Goal: Find specific page/section: Find specific page/section

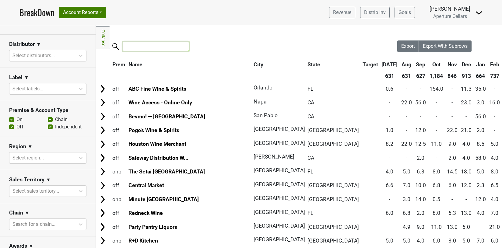
scroll to position [97, 0]
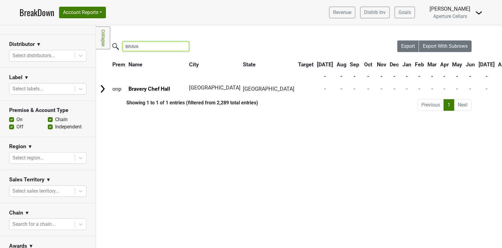
type input "BRAVAS"
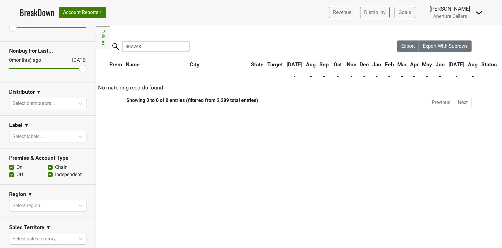
scroll to position [0, 0]
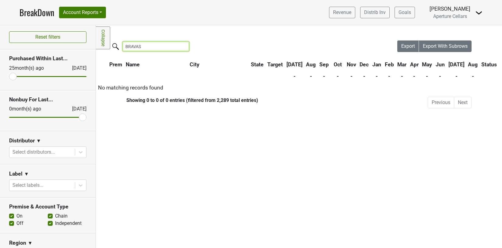
click at [180, 47] on input "BRAVAS" at bounding box center [156, 46] width 66 height 9
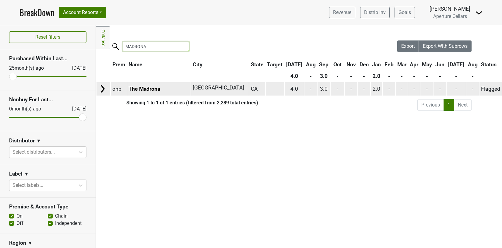
type input "MADRONA"
click at [104, 86] on img at bounding box center [102, 88] width 9 height 9
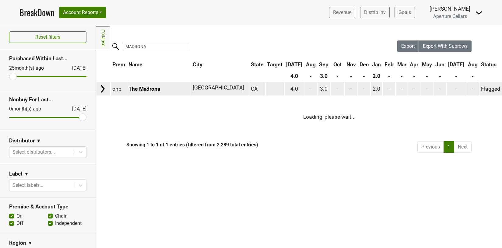
click at [104, 87] on img at bounding box center [102, 88] width 9 height 9
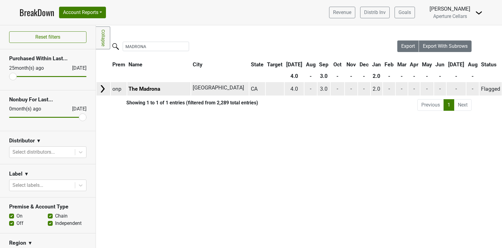
click at [104, 87] on img at bounding box center [102, 88] width 9 height 9
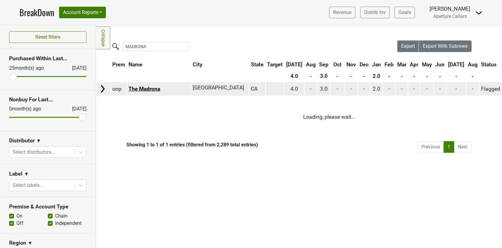
click at [154, 89] on link "The Madrona" at bounding box center [145, 89] width 32 height 6
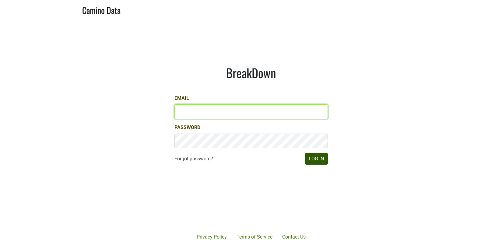
type input "[EMAIL_ADDRESS][DOMAIN_NAME]"
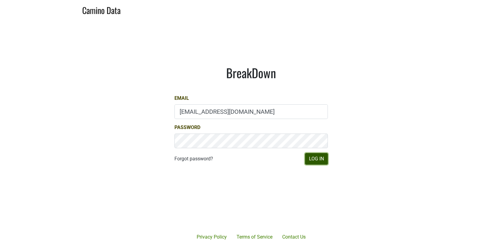
click at [316, 162] on button "Log In" at bounding box center [316, 159] width 23 height 12
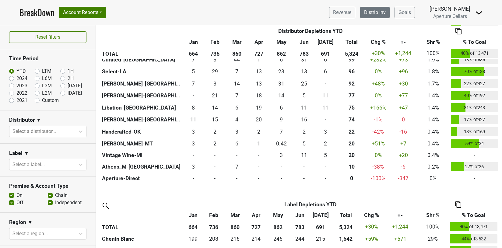
scroll to position [280, 0]
click at [83, 5] on nav "BreakDown Account Reports SuperRanker Map Award Progress Chain Compliance CRM N…" at bounding box center [251, 12] width 473 height 25
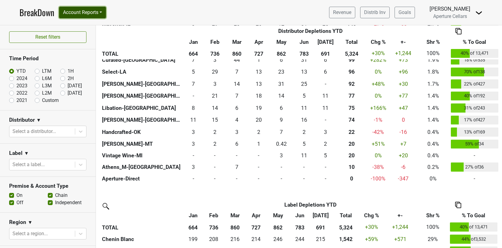
click at [82, 11] on button "Account Reports" at bounding box center [82, 13] width 47 height 12
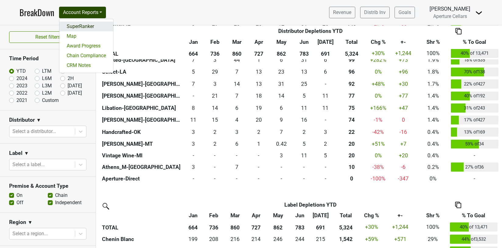
click at [88, 29] on link "SuperRanker" at bounding box center [86, 27] width 54 height 10
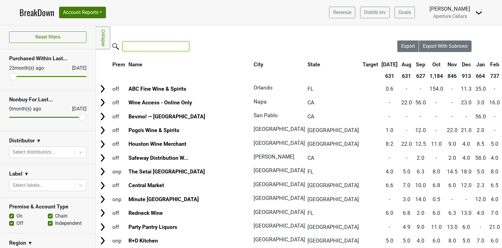
click at [136, 49] on input "search" at bounding box center [156, 46] width 66 height 9
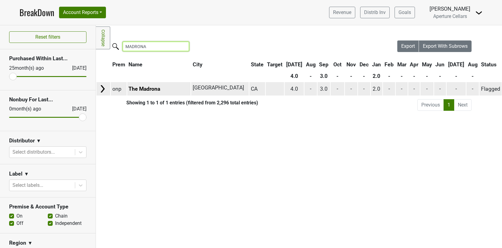
type input "MADRONA"
click at [103, 88] on img at bounding box center [102, 88] width 9 height 9
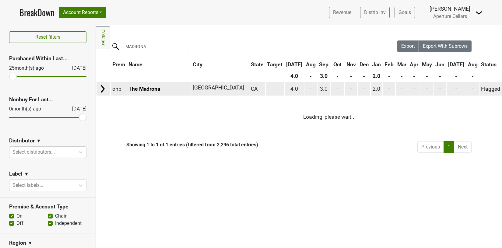
click at [102, 90] on img at bounding box center [102, 88] width 9 height 9
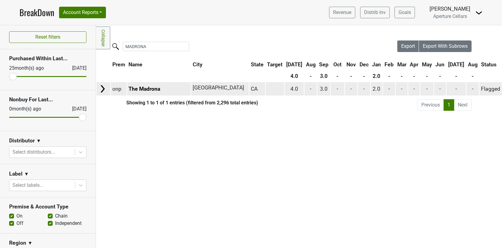
click at [102, 90] on img at bounding box center [102, 88] width 9 height 9
